Goal: Transaction & Acquisition: Purchase product/service

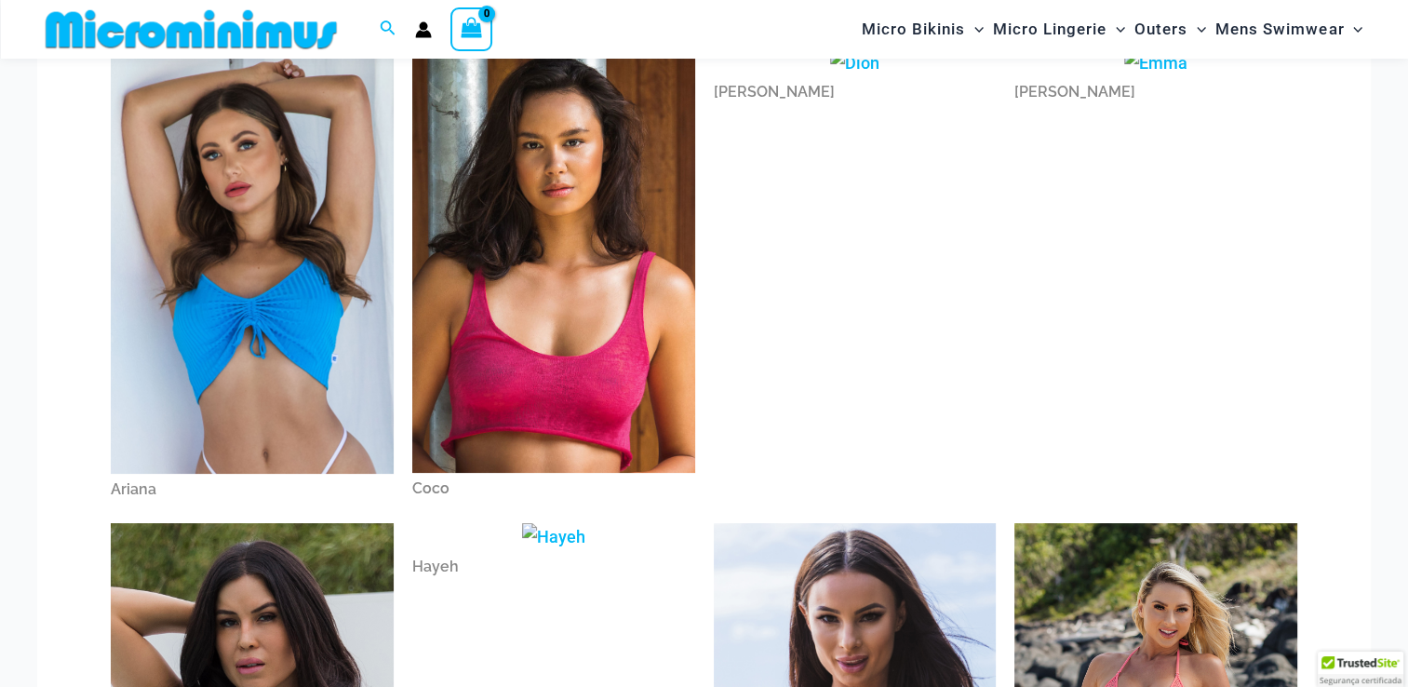
scroll to position [204, 0]
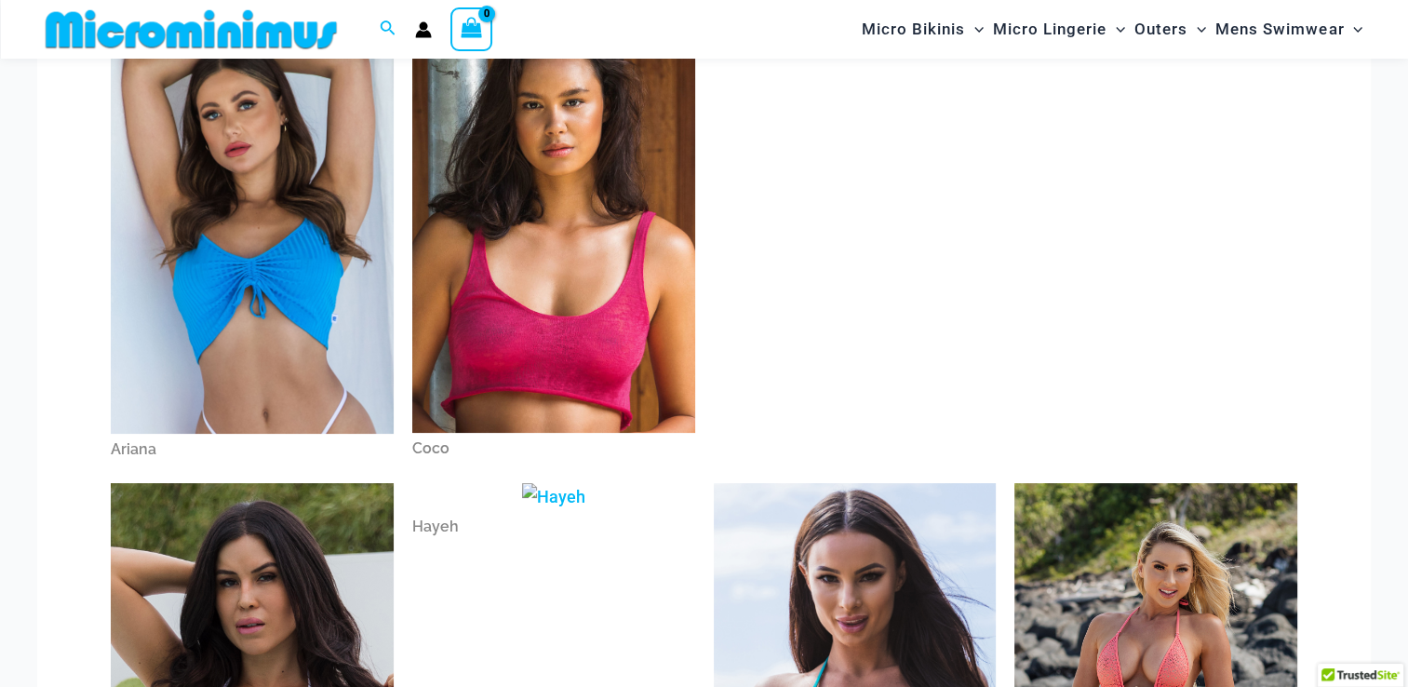
click at [338, 283] on img at bounding box center [252, 221] width 283 height 424
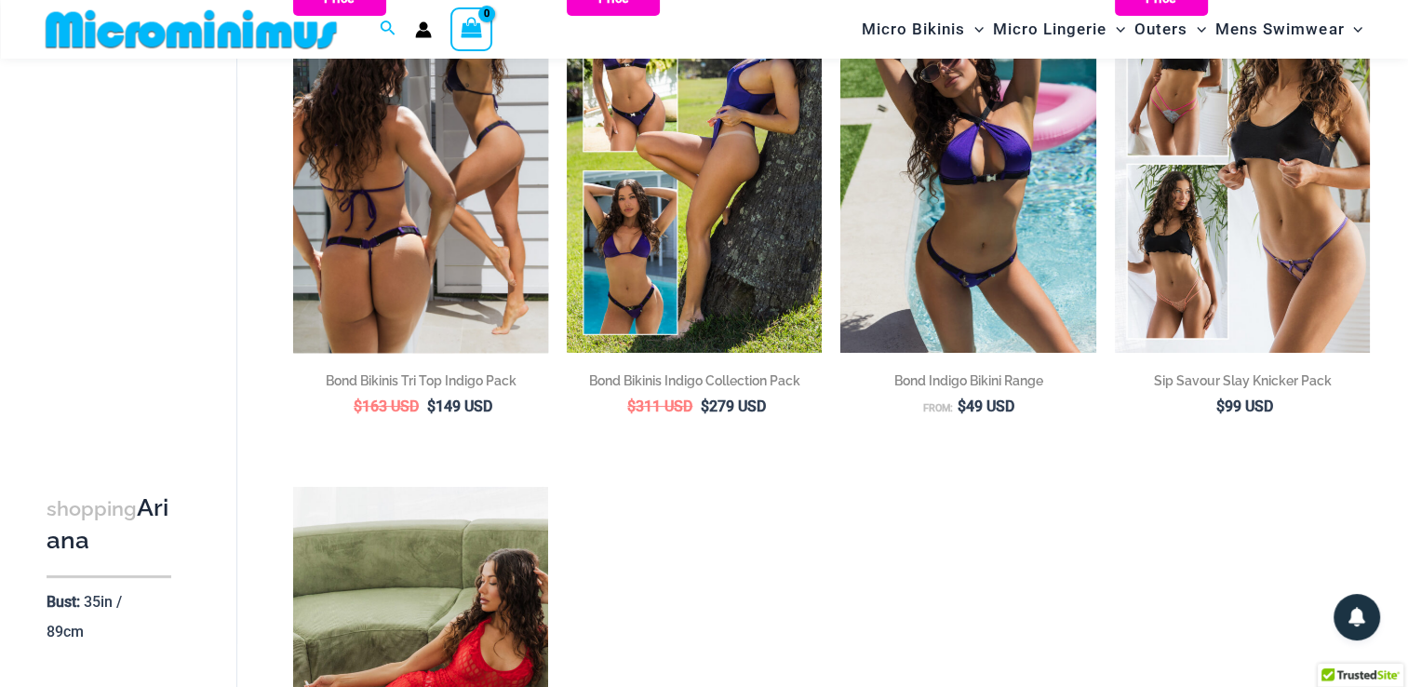
scroll to position [235, 0]
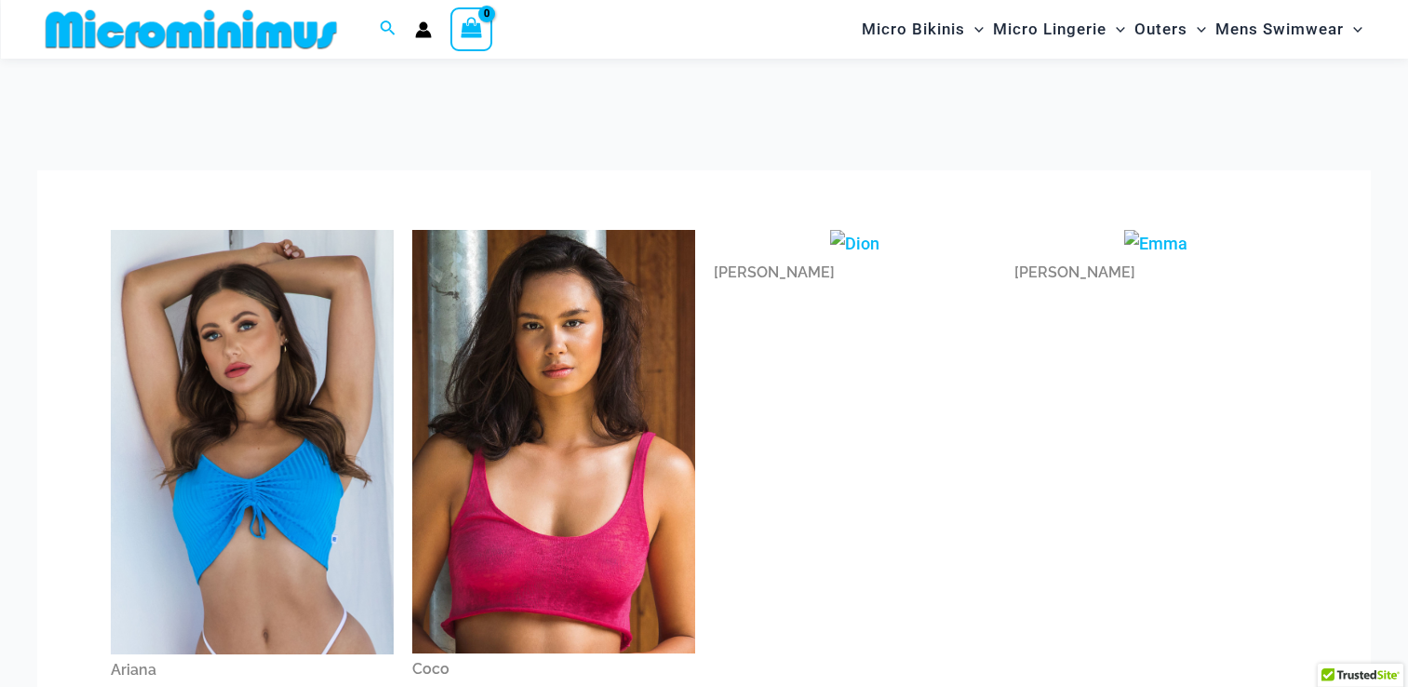
scroll to position [204, 0]
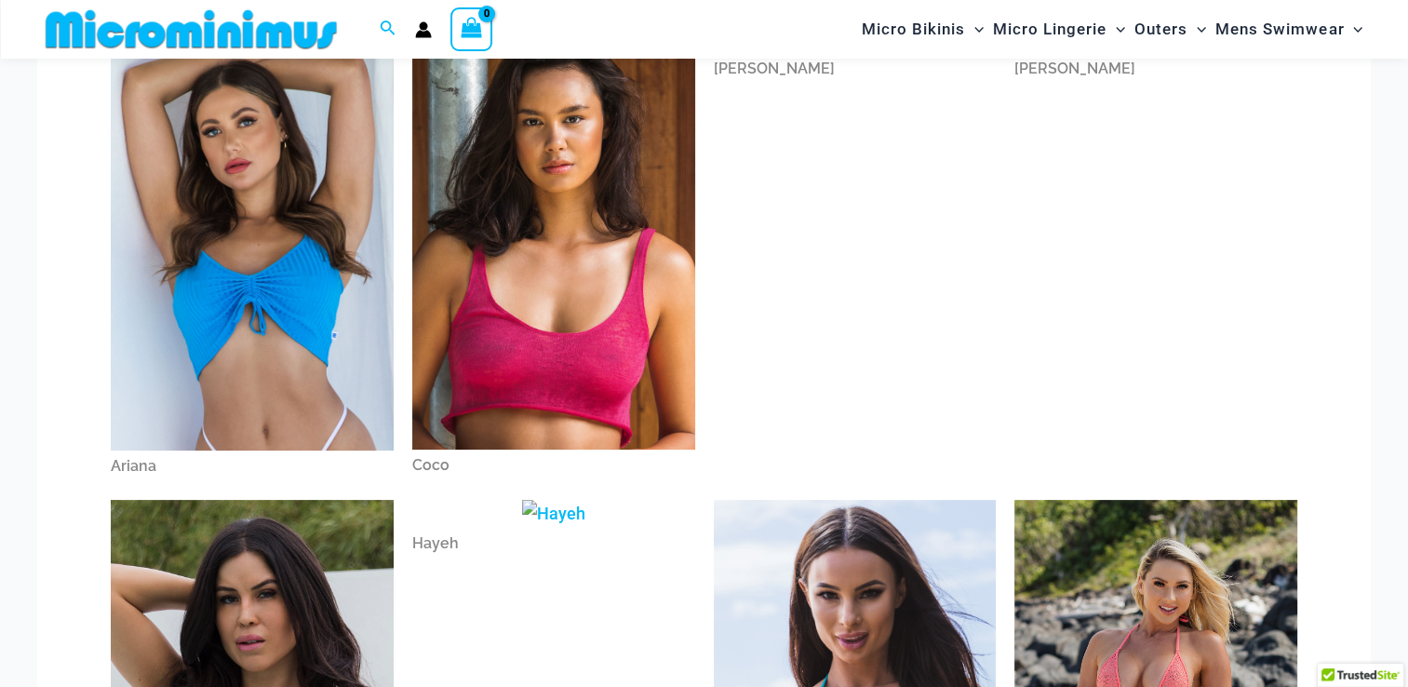
click at [432, 239] on img at bounding box center [553, 238] width 283 height 424
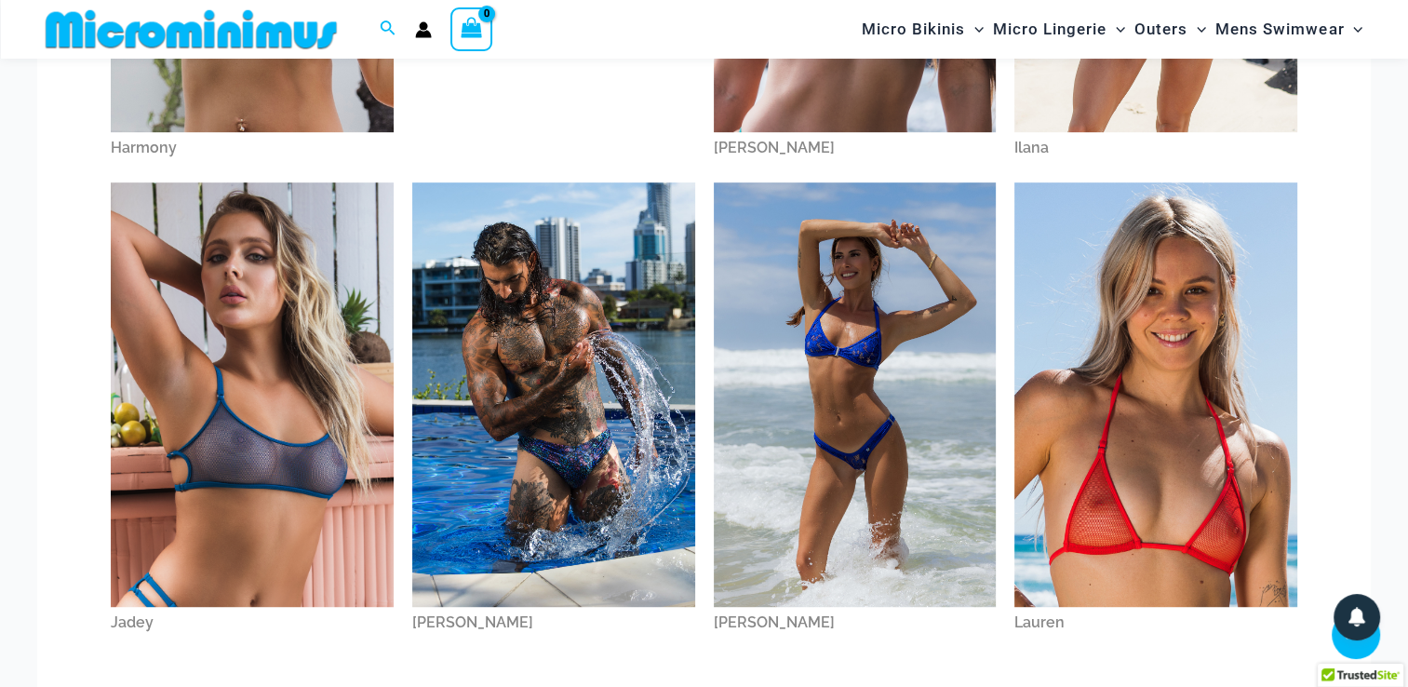
scroll to position [994, 0]
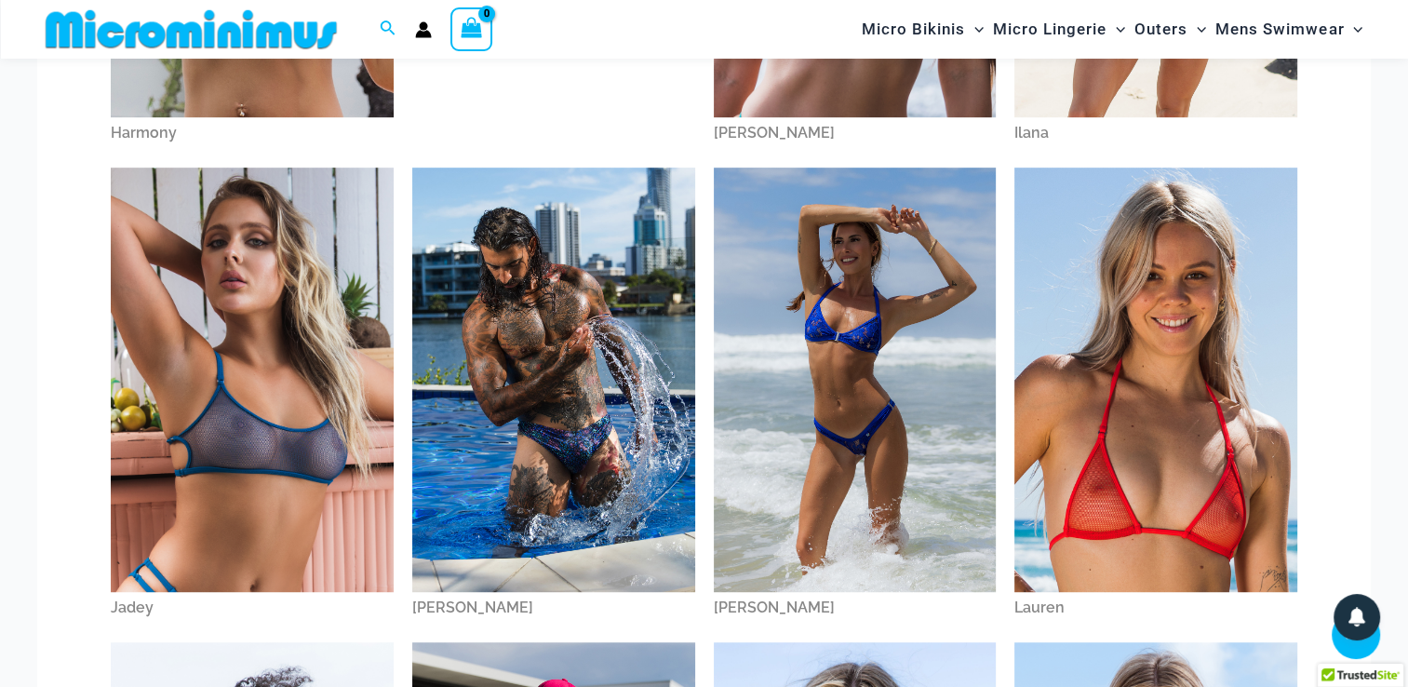
click at [925, 315] on img at bounding box center [855, 380] width 283 height 424
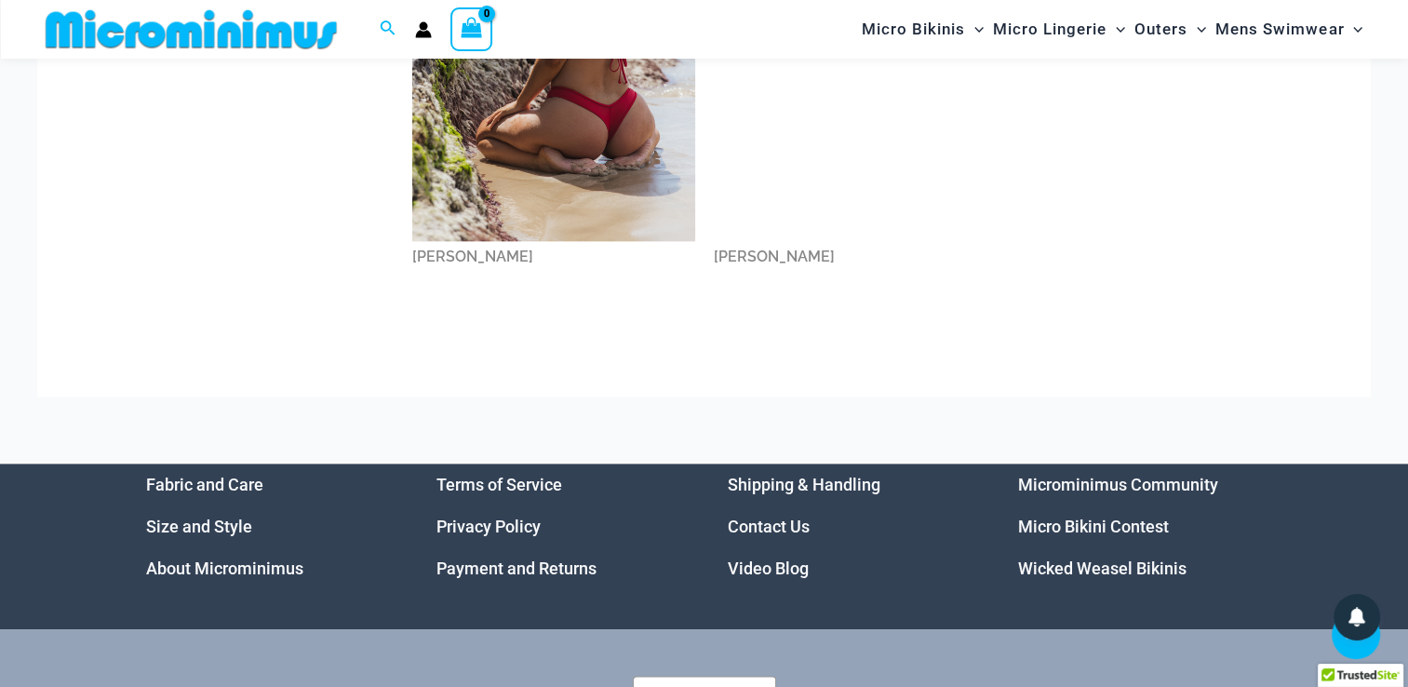
scroll to position [2298, 0]
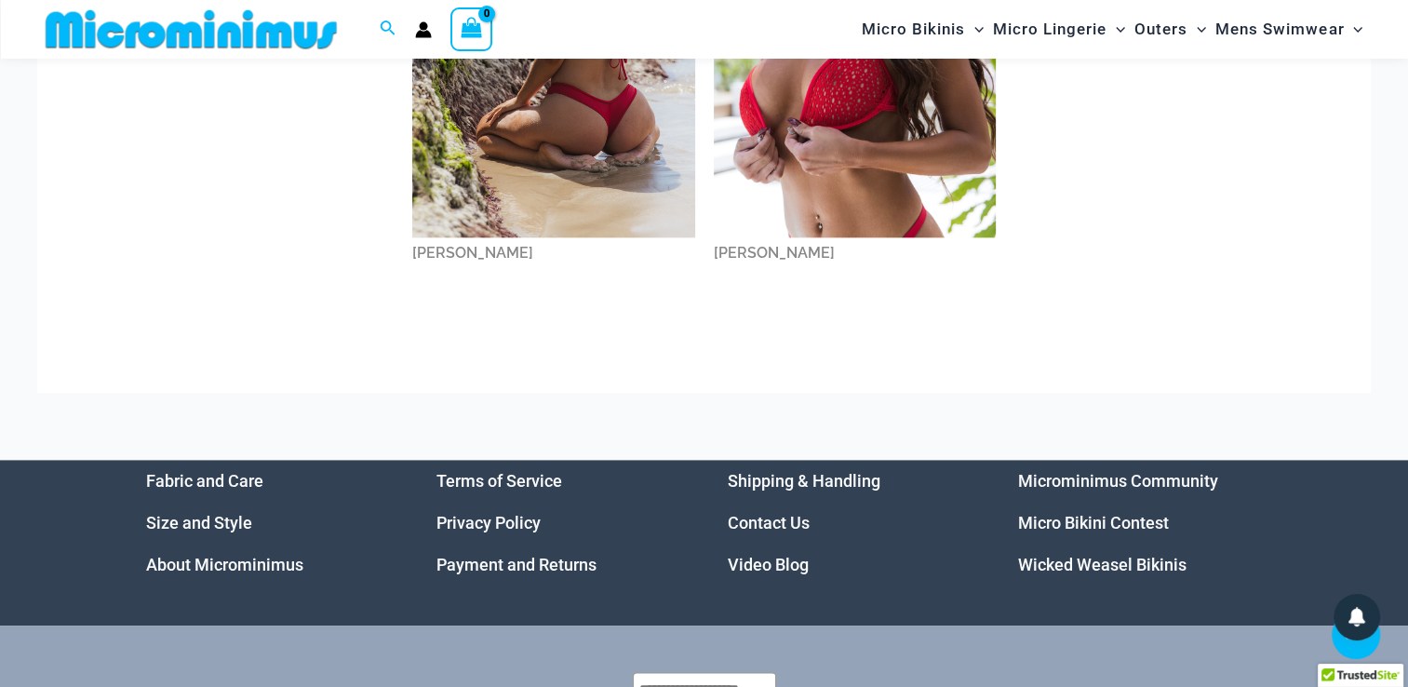
click at [1053, 481] on link "Microminimus Community" at bounding box center [1118, 481] width 200 height 20
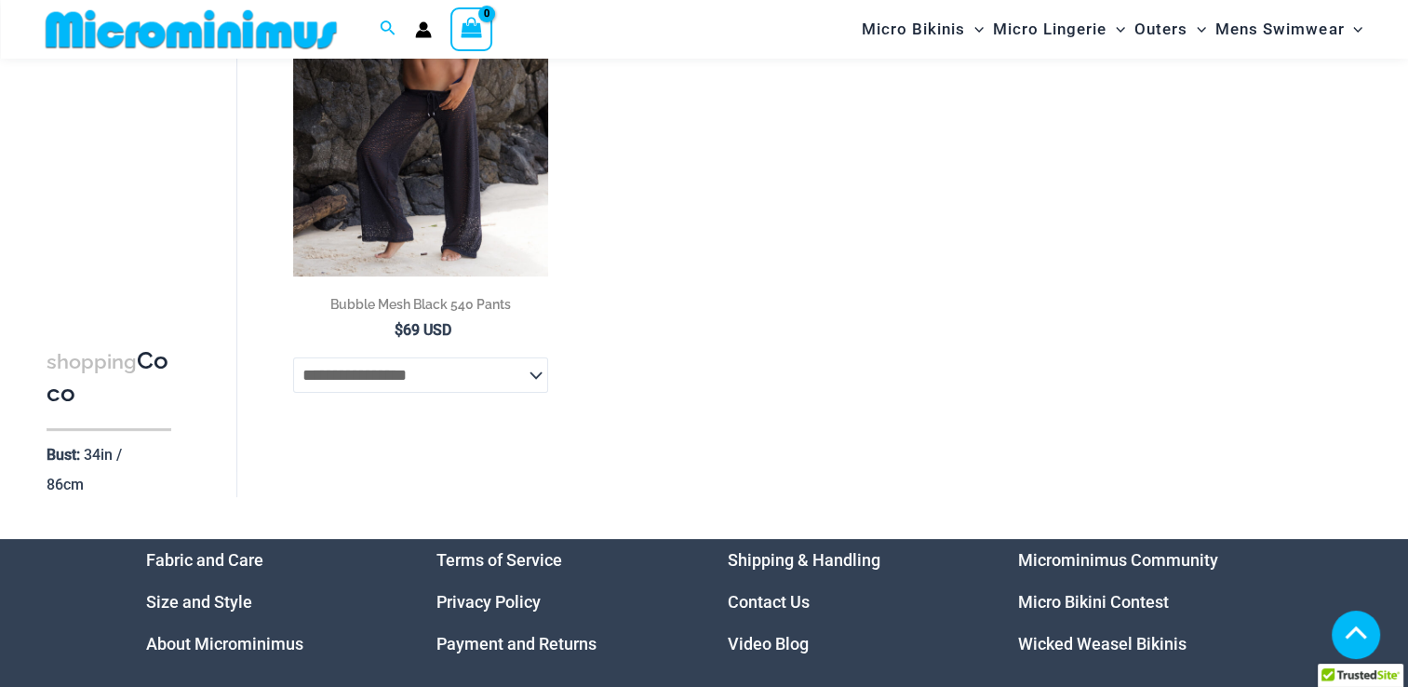
scroll to position [328, 0]
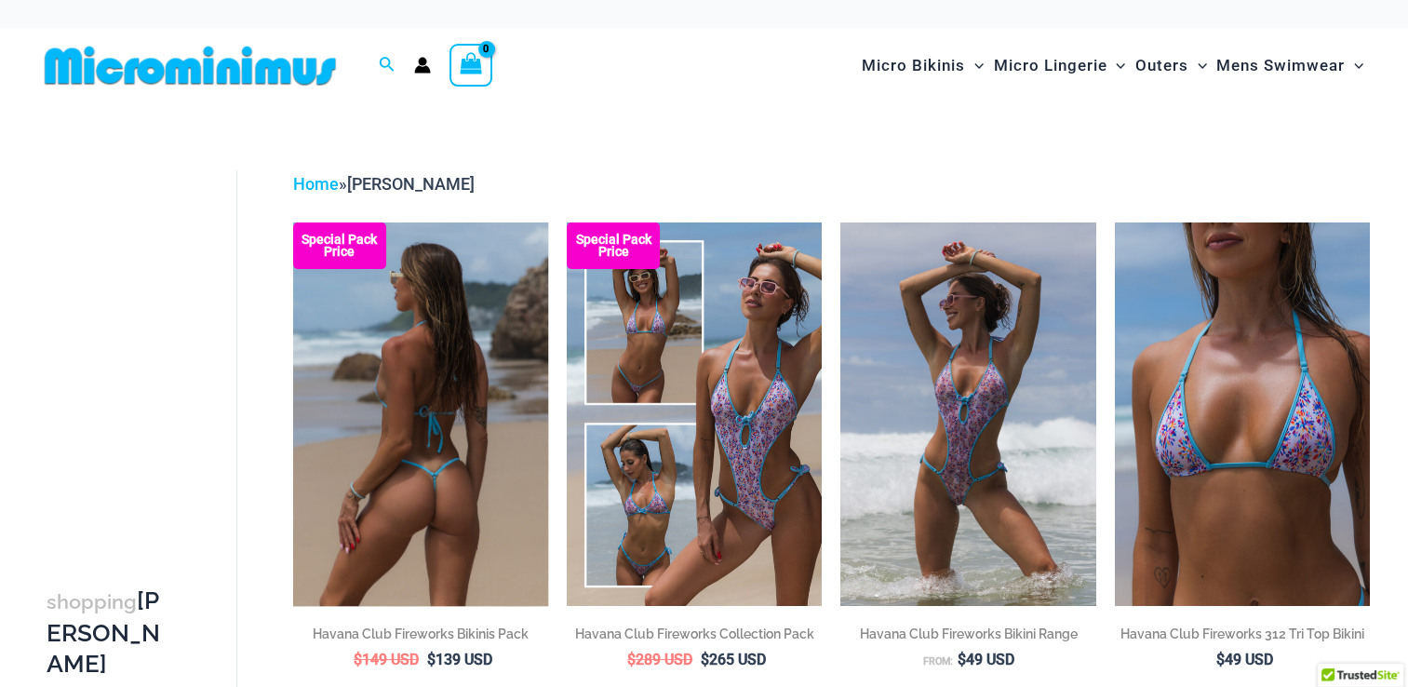
click at [407, 363] on img at bounding box center [420, 413] width 255 height 383
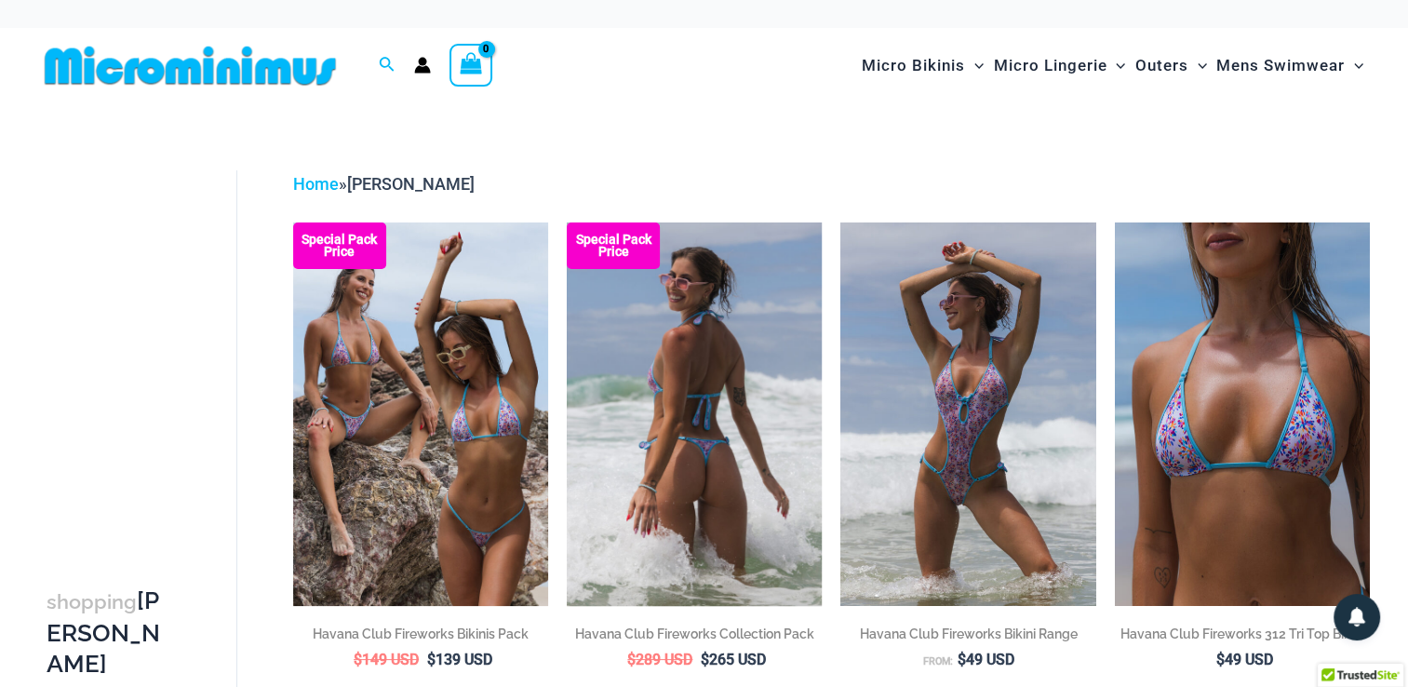
click at [636, 394] on img at bounding box center [694, 413] width 255 height 383
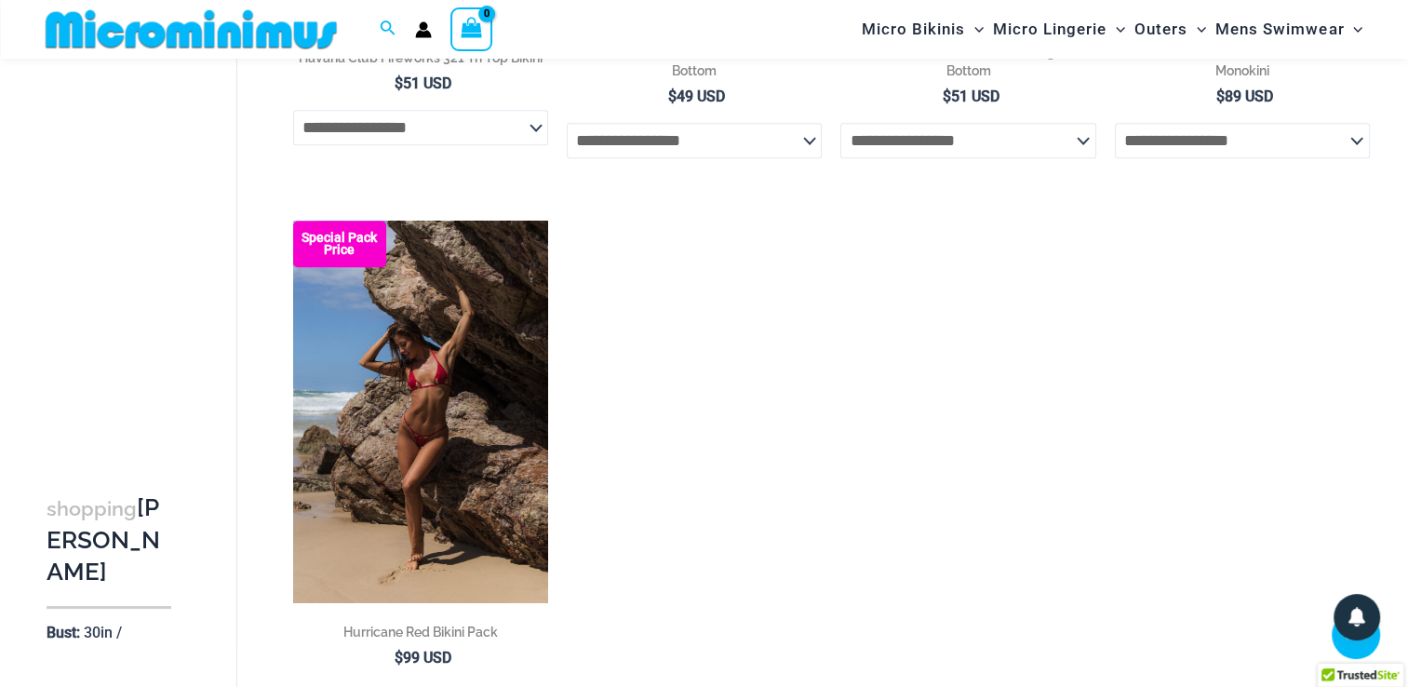
scroll to position [1133, 0]
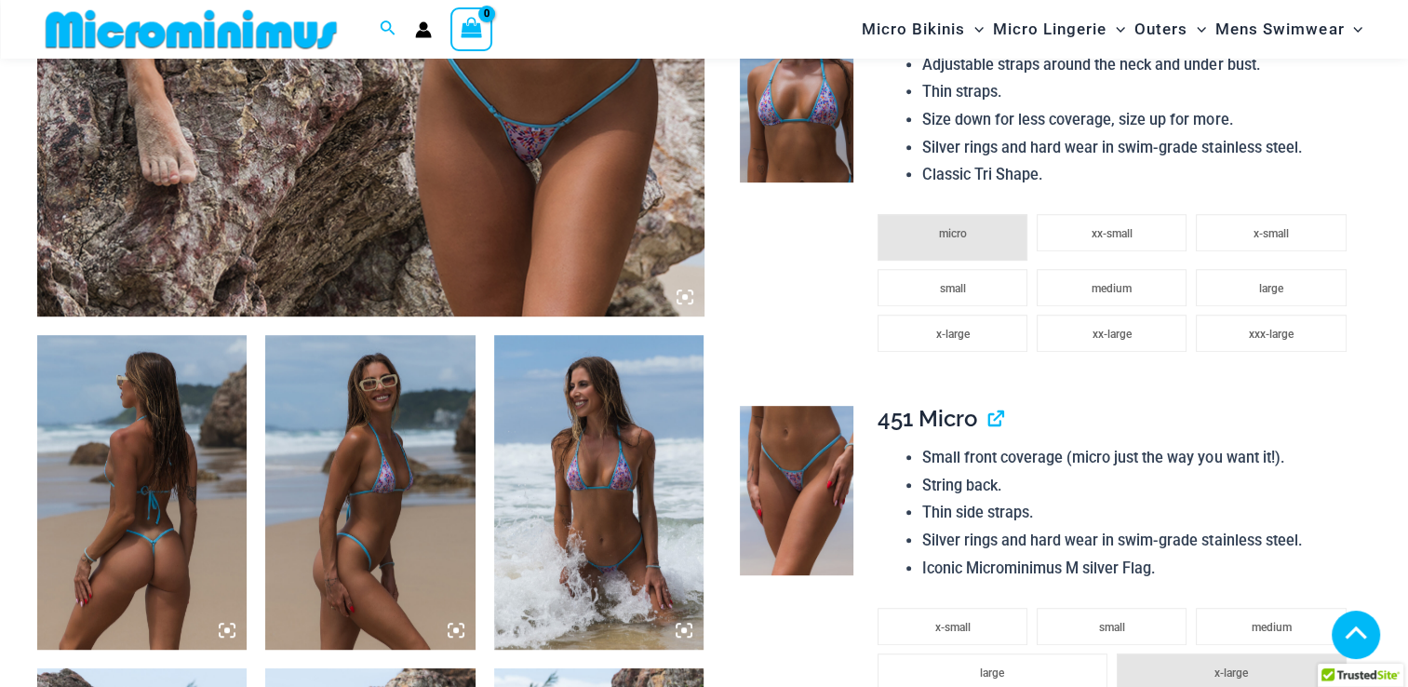
scroll to position [885, 0]
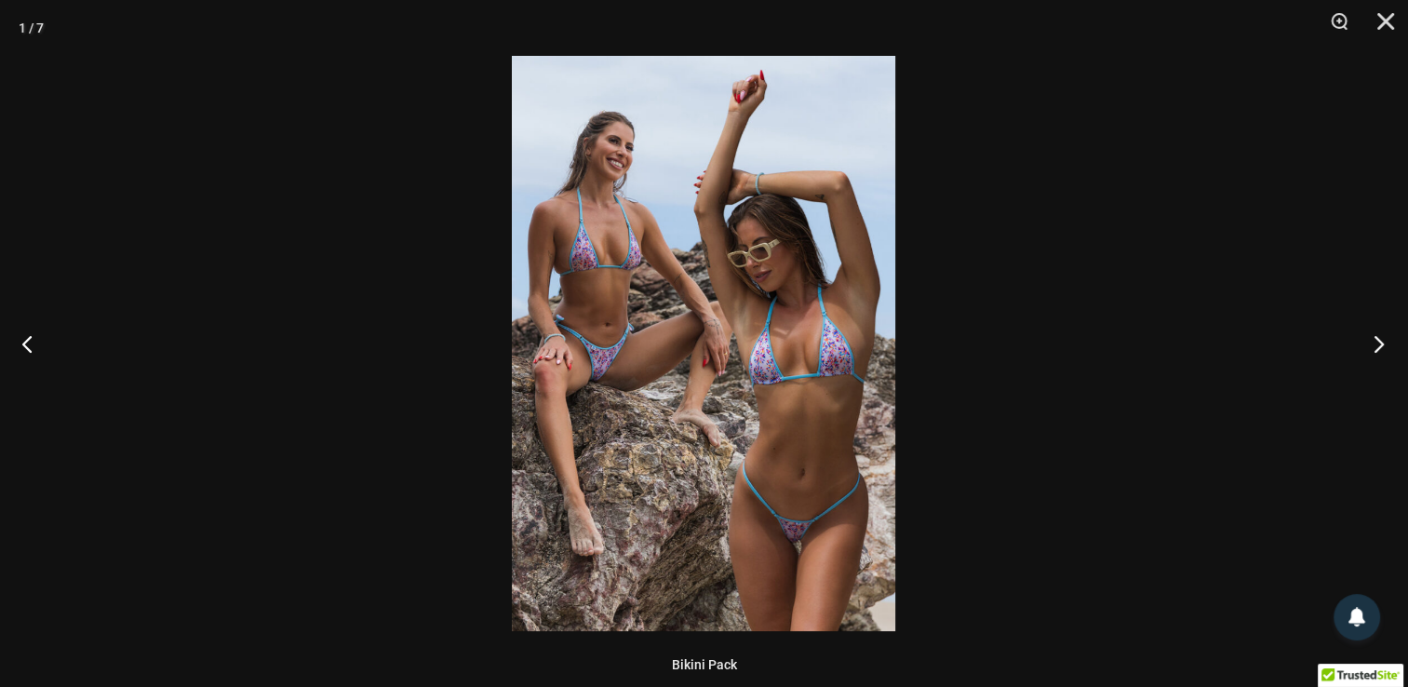
click at [1377, 351] on button "Next" at bounding box center [1374, 343] width 70 height 93
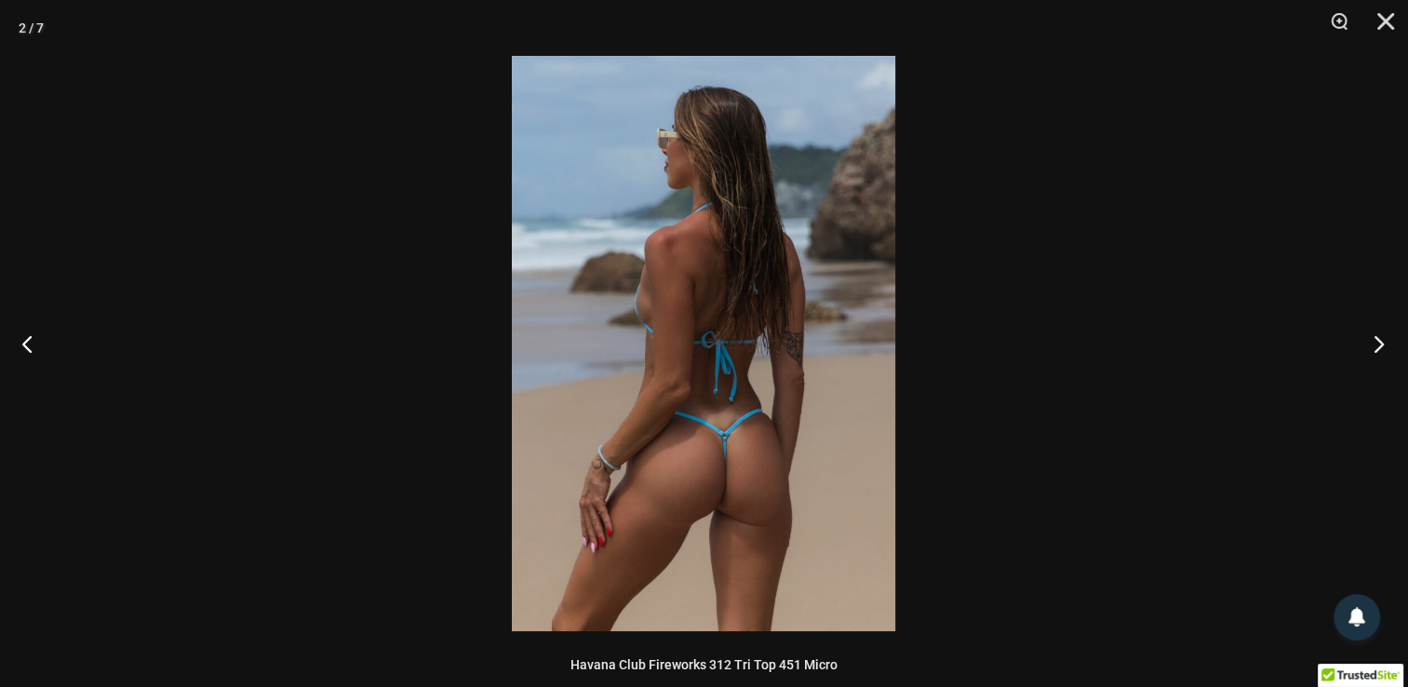
click at [1374, 351] on button "Next" at bounding box center [1374, 343] width 70 height 93
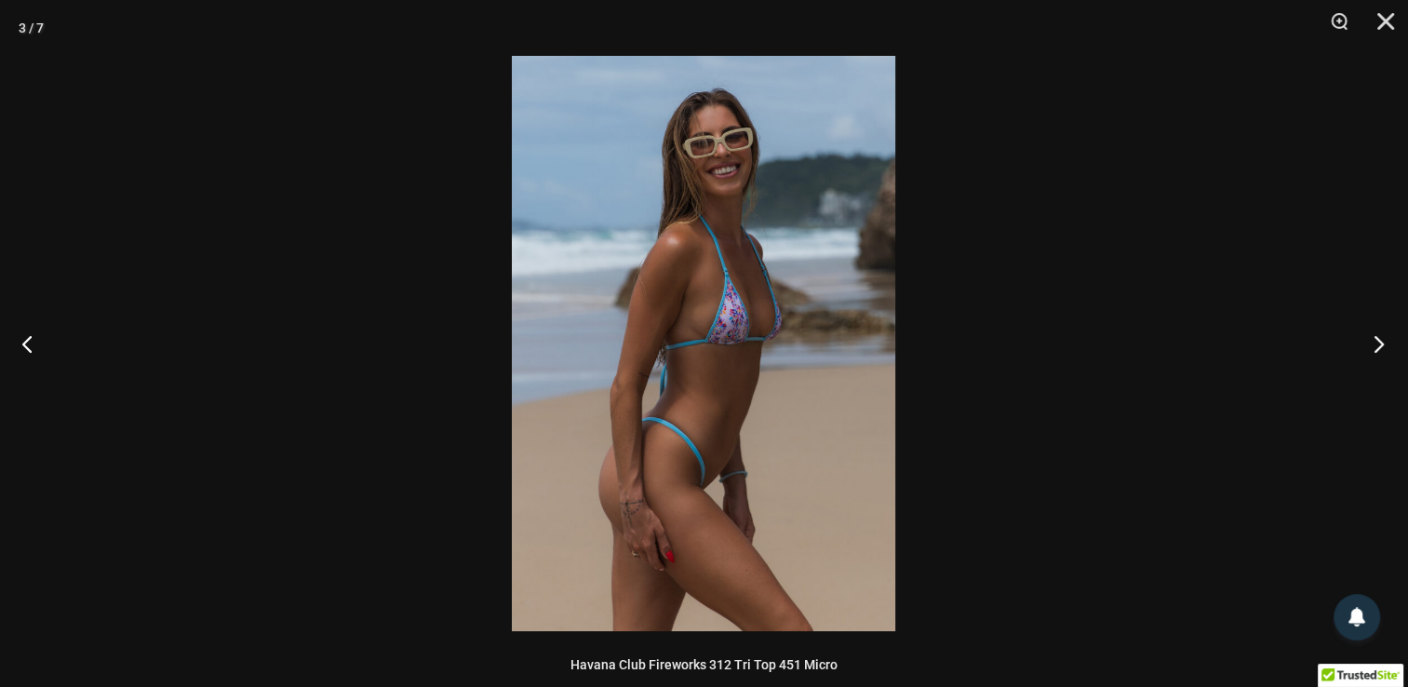
click at [1367, 348] on button "Next" at bounding box center [1374, 343] width 70 height 93
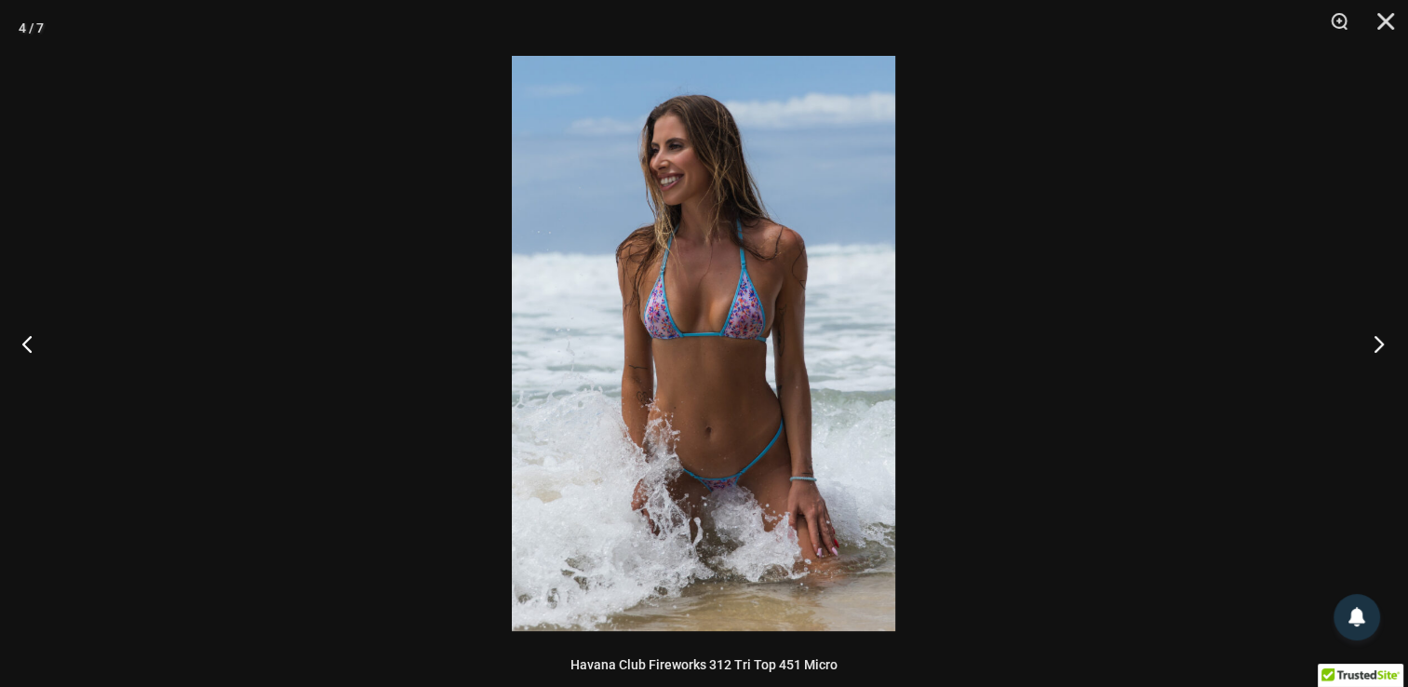
click at [1367, 348] on button "Next" at bounding box center [1374, 343] width 70 height 93
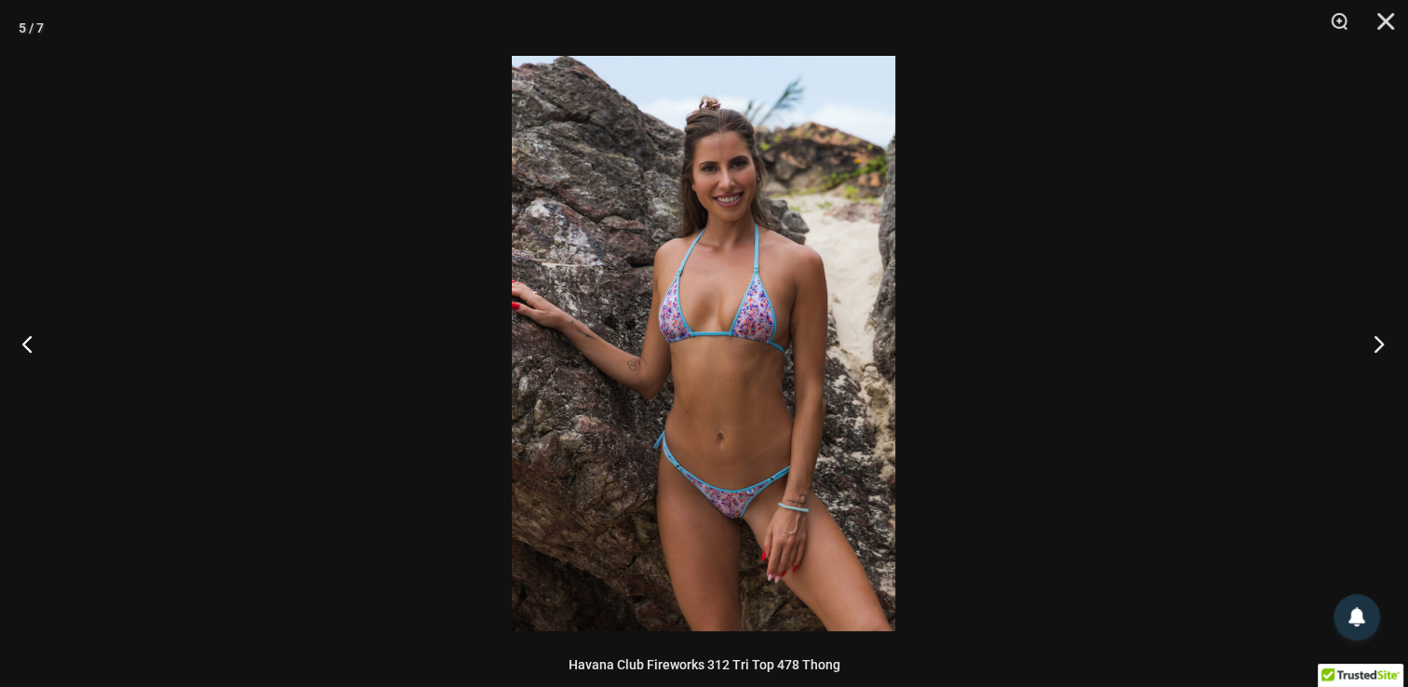
click at [1359, 344] on button "Next" at bounding box center [1374, 343] width 70 height 93
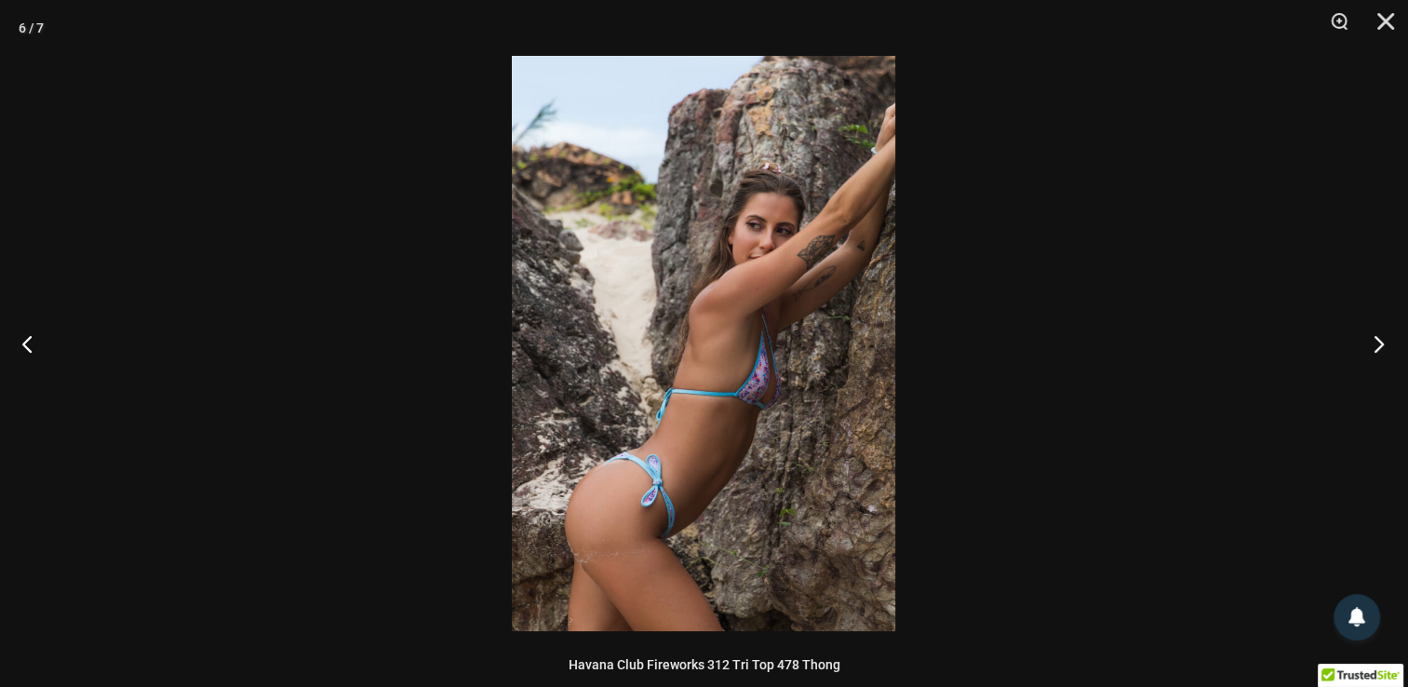
click at [1370, 344] on button "Next" at bounding box center [1374, 343] width 70 height 93
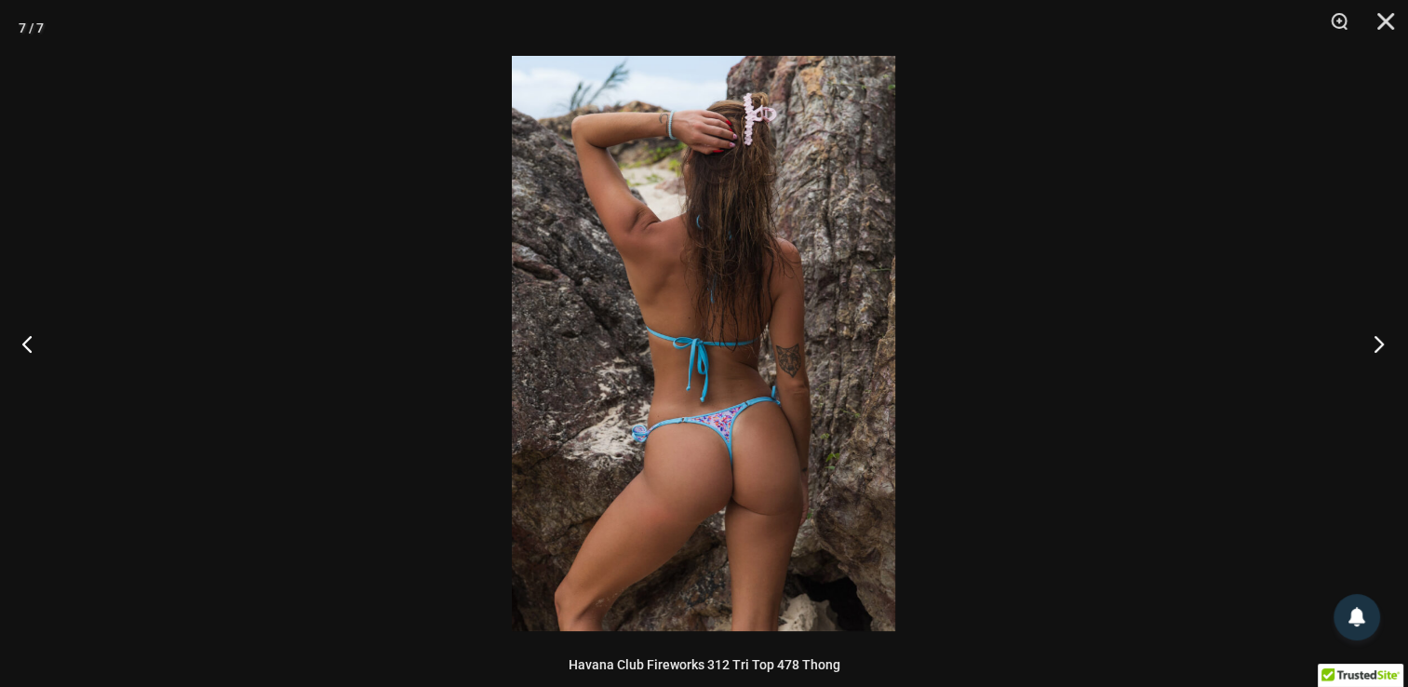
click at [1370, 344] on button "Next" at bounding box center [1374, 343] width 70 height 93
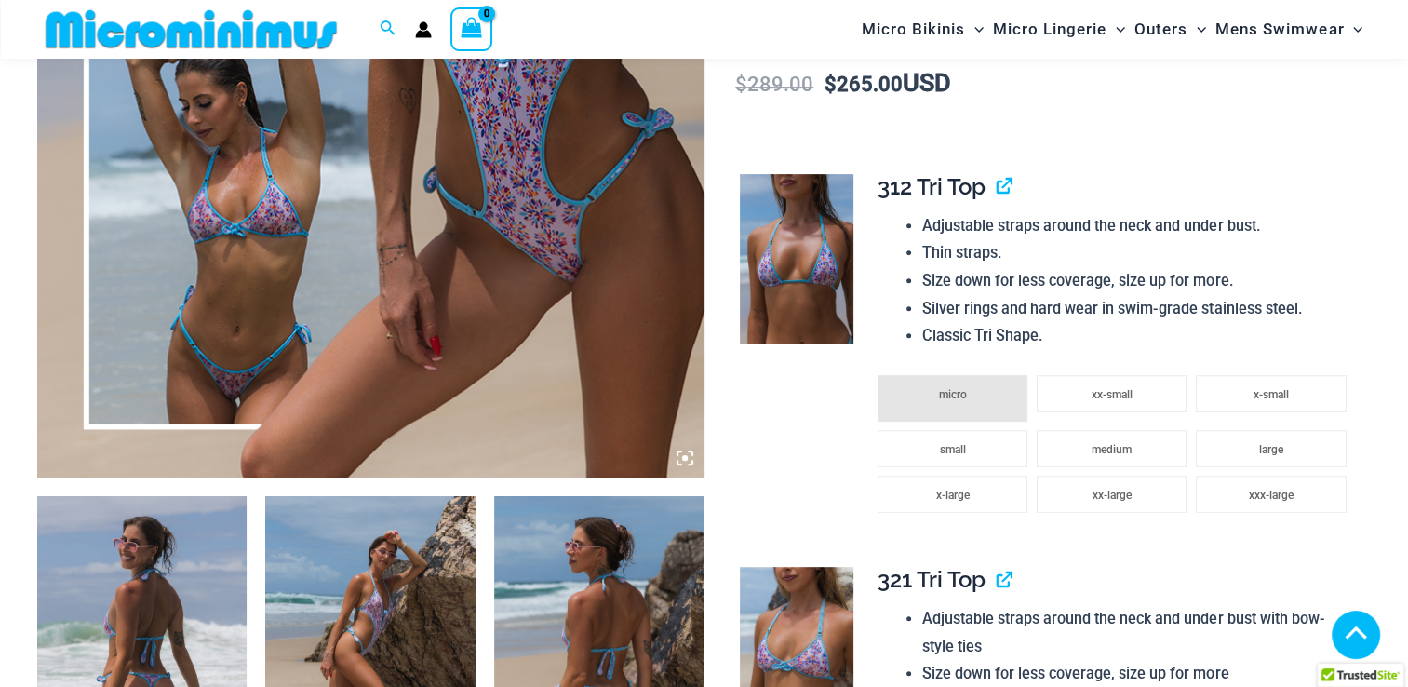
scroll to position [697, 0]
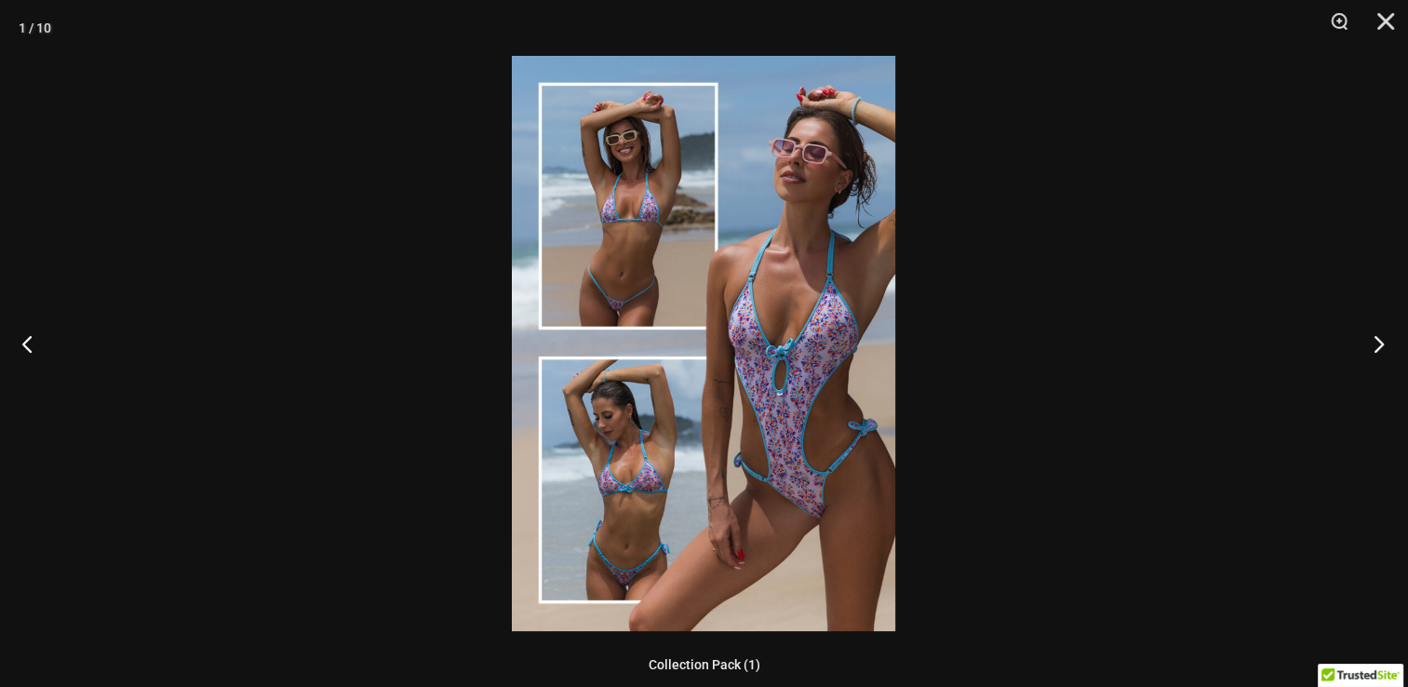
click at [1371, 352] on button "Next" at bounding box center [1374, 343] width 70 height 93
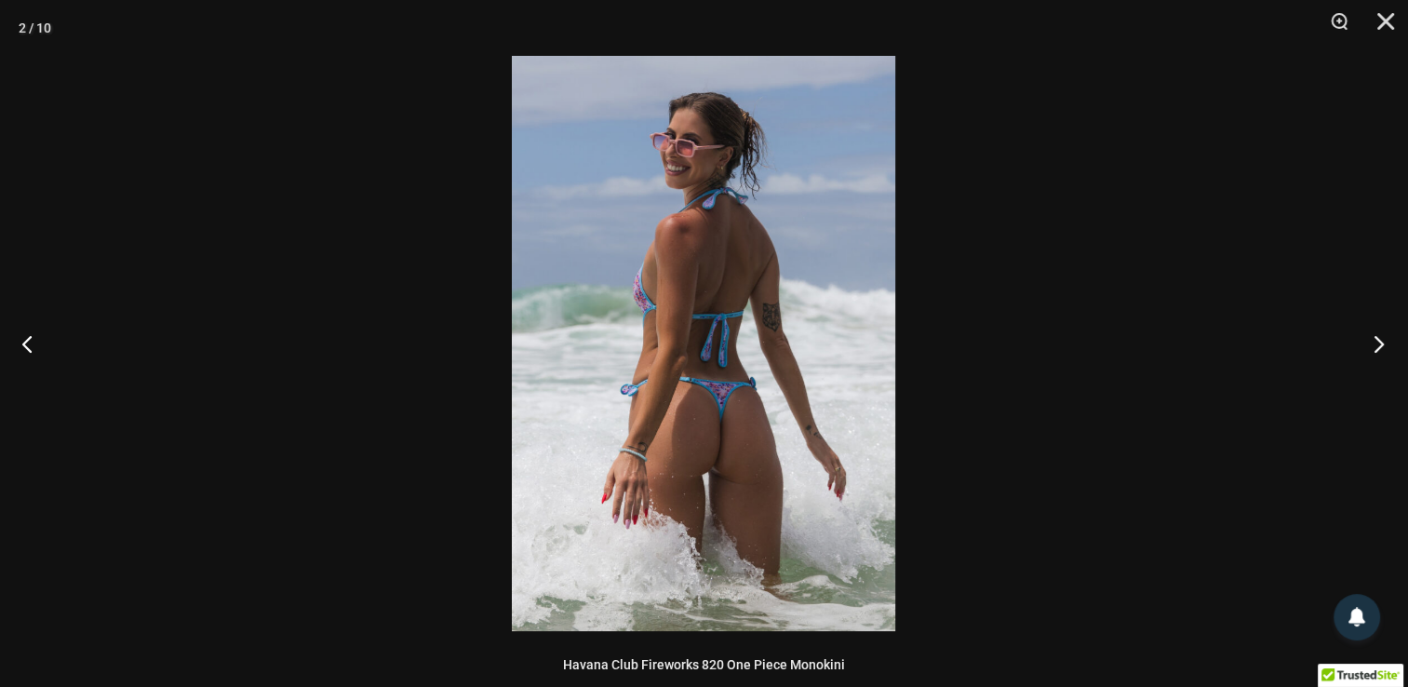
click at [1371, 352] on button "Next" at bounding box center [1374, 343] width 70 height 93
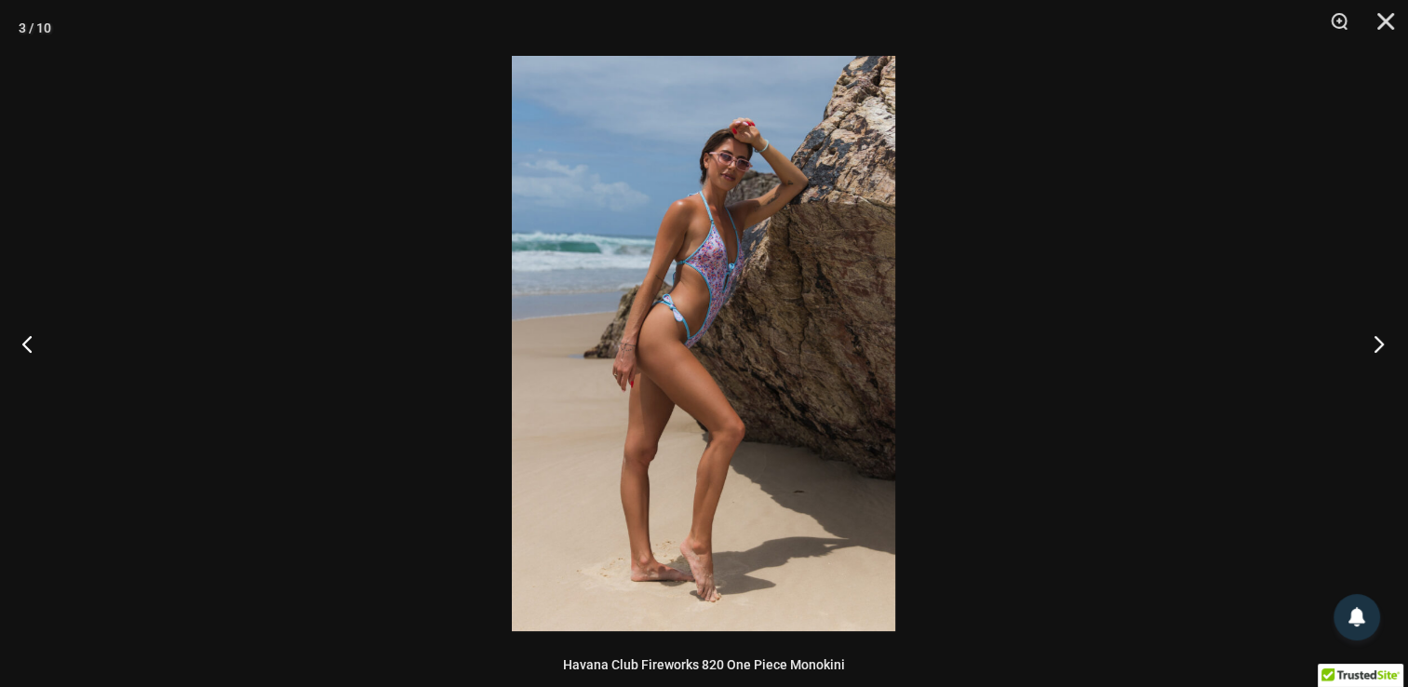
click at [1370, 352] on button "Next" at bounding box center [1374, 343] width 70 height 93
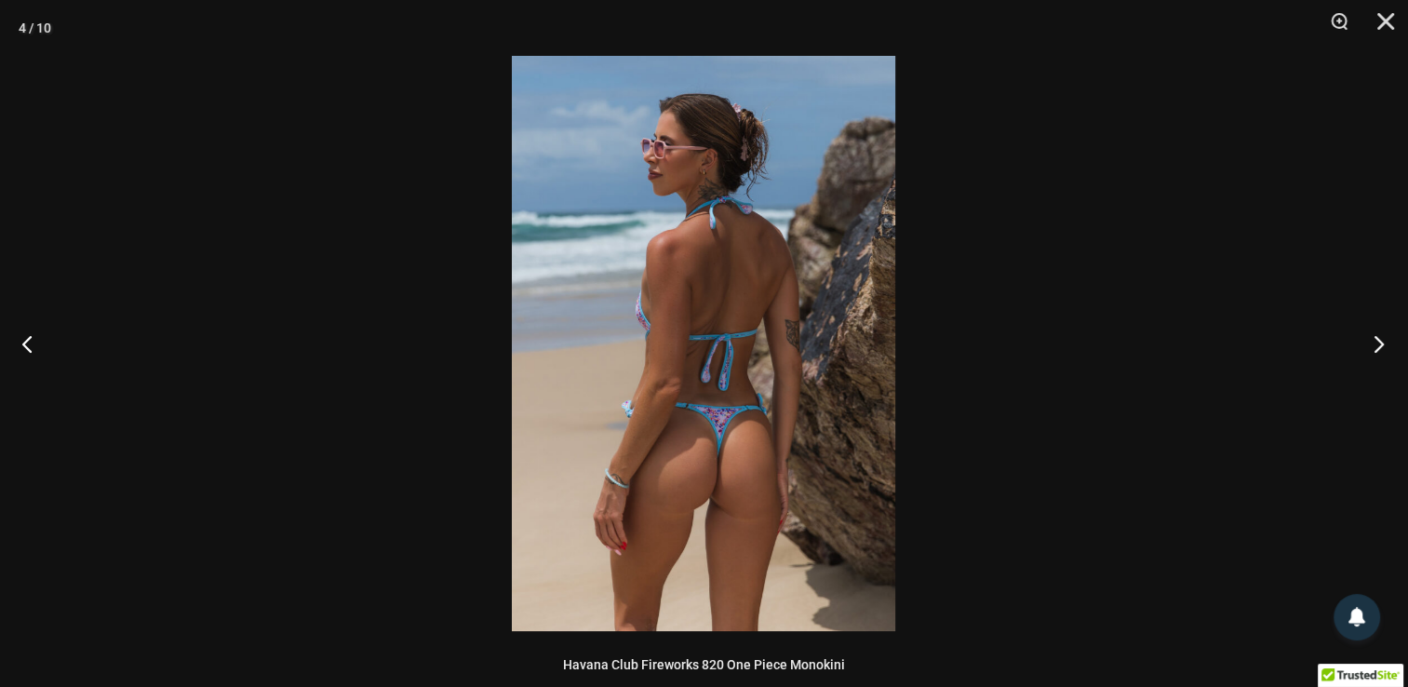
click at [1368, 352] on button "Next" at bounding box center [1374, 343] width 70 height 93
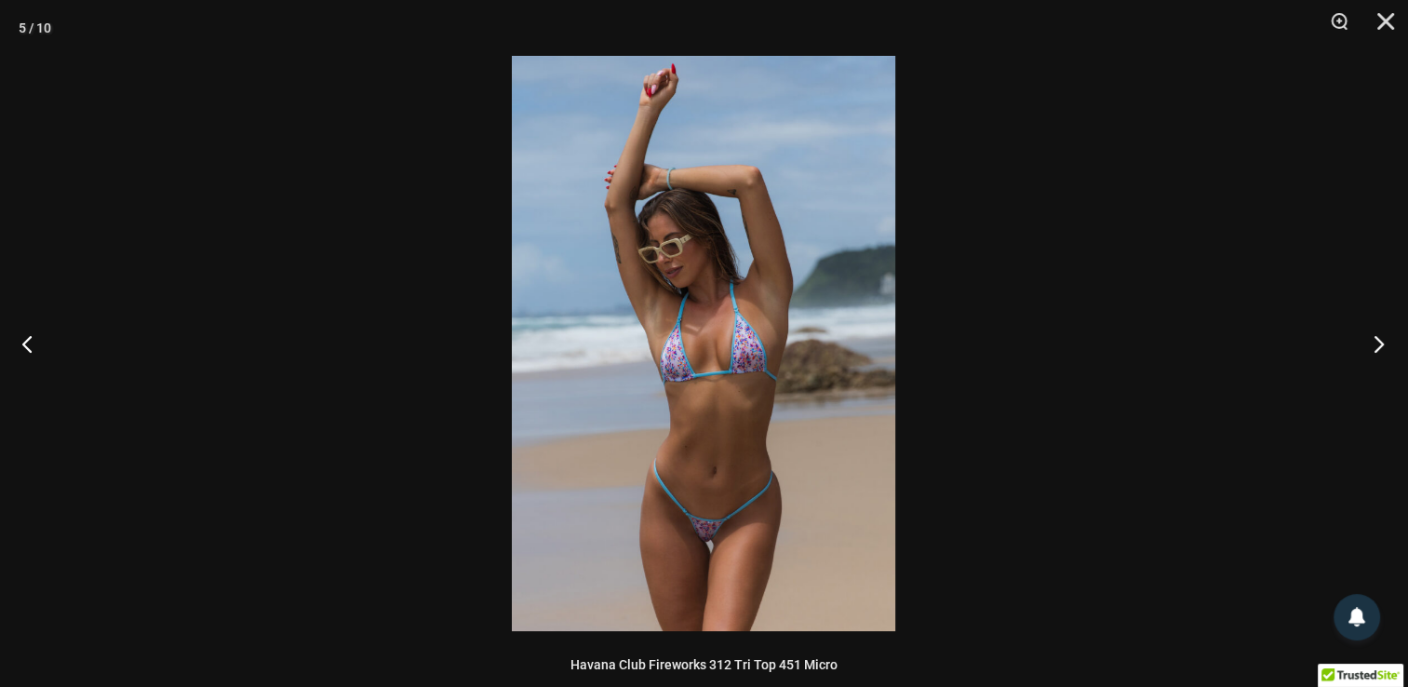
click at [1368, 352] on button "Next" at bounding box center [1374, 343] width 70 height 93
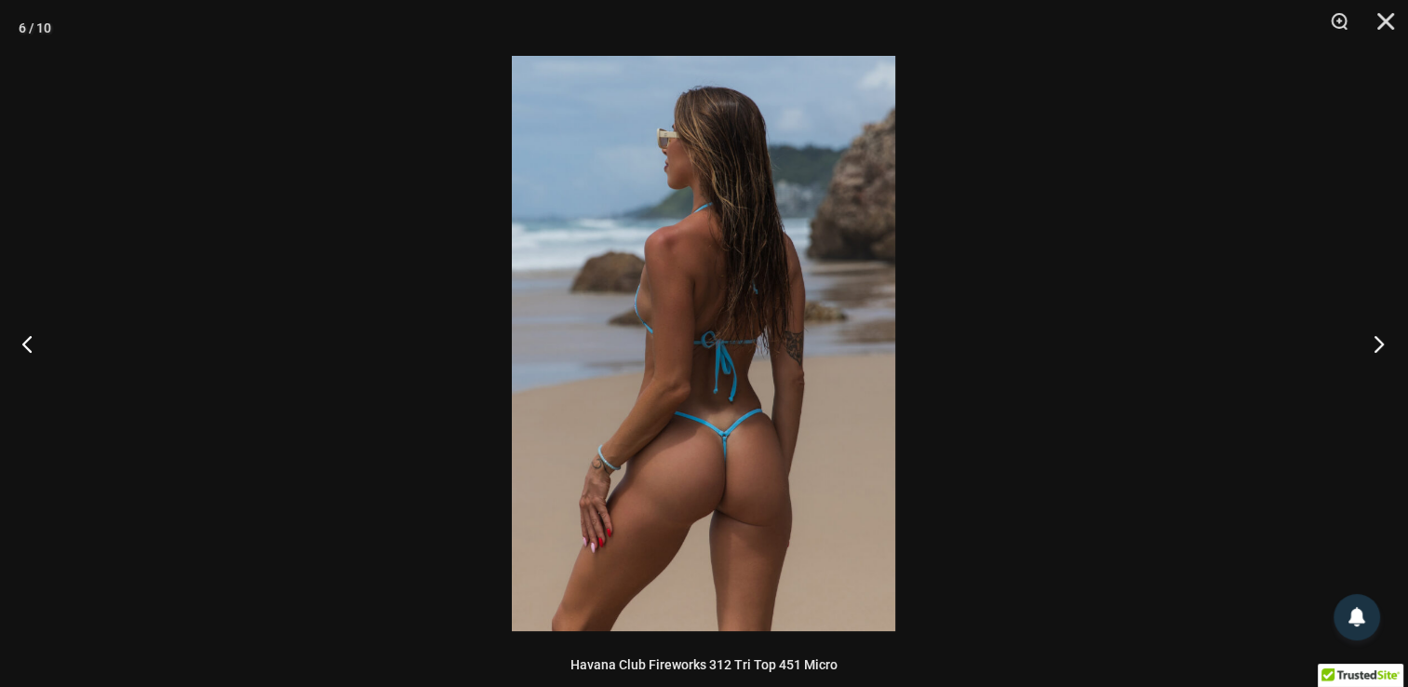
click at [1368, 352] on button "Next" at bounding box center [1374, 343] width 70 height 93
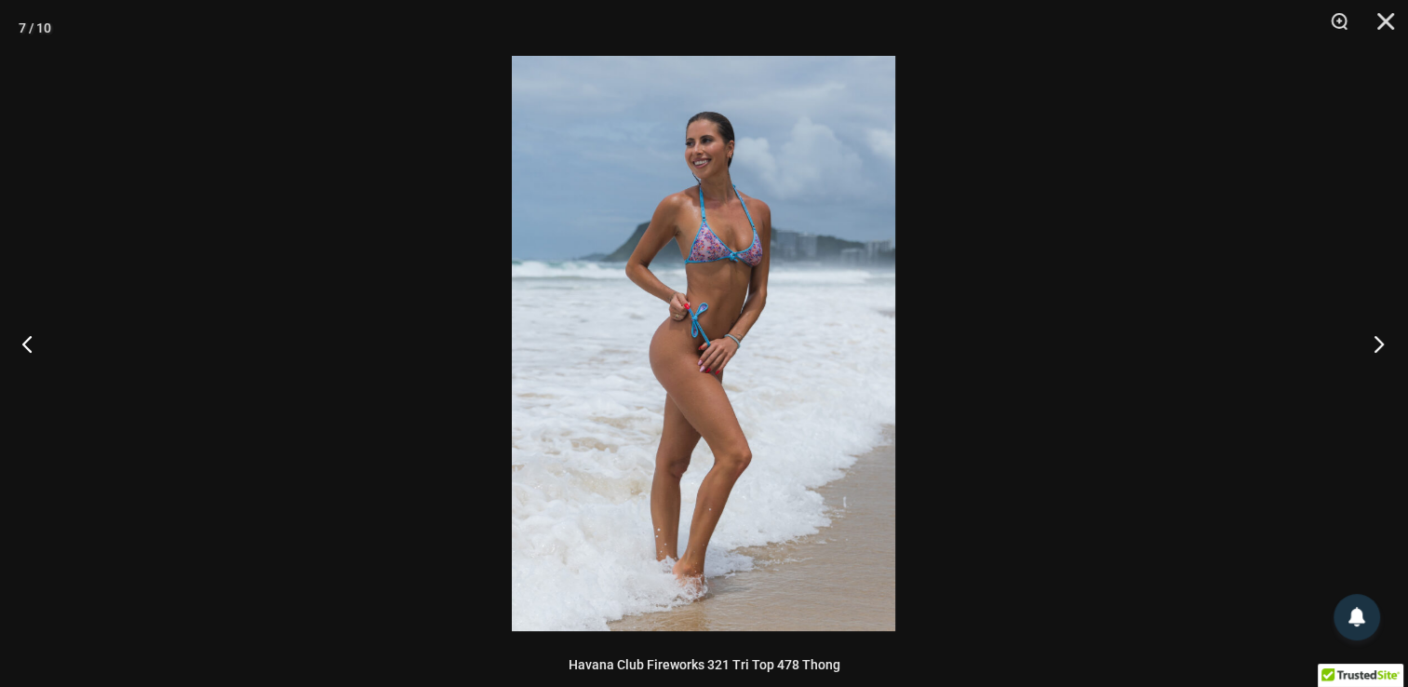
click at [1368, 352] on button "Next" at bounding box center [1374, 343] width 70 height 93
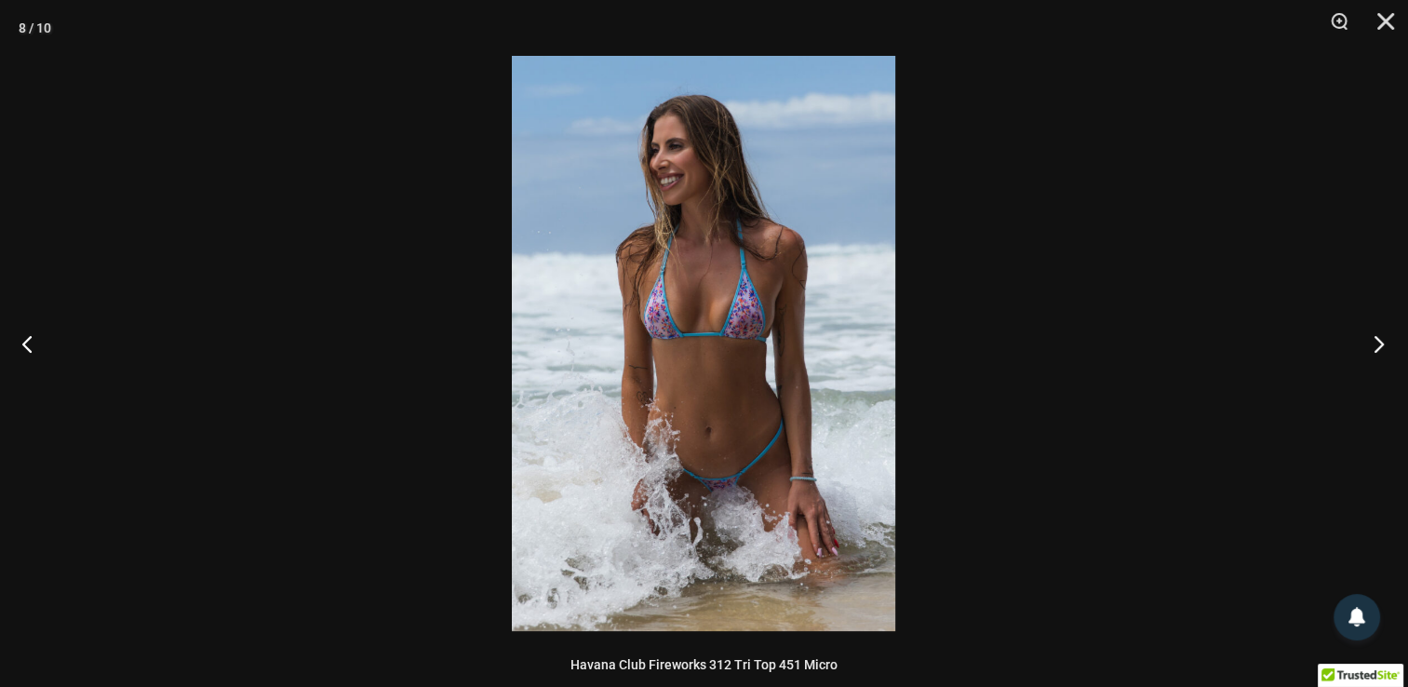
click at [1368, 352] on button "Next" at bounding box center [1374, 343] width 70 height 93
